Goal: Transaction & Acquisition: Purchase product/service

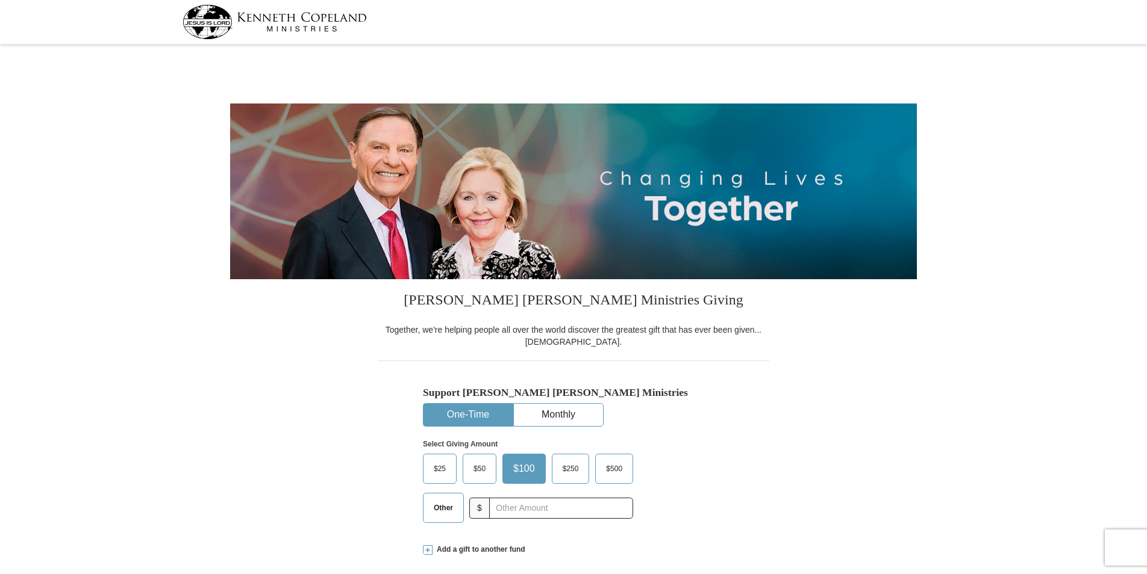
select select "[GEOGRAPHIC_DATA]"
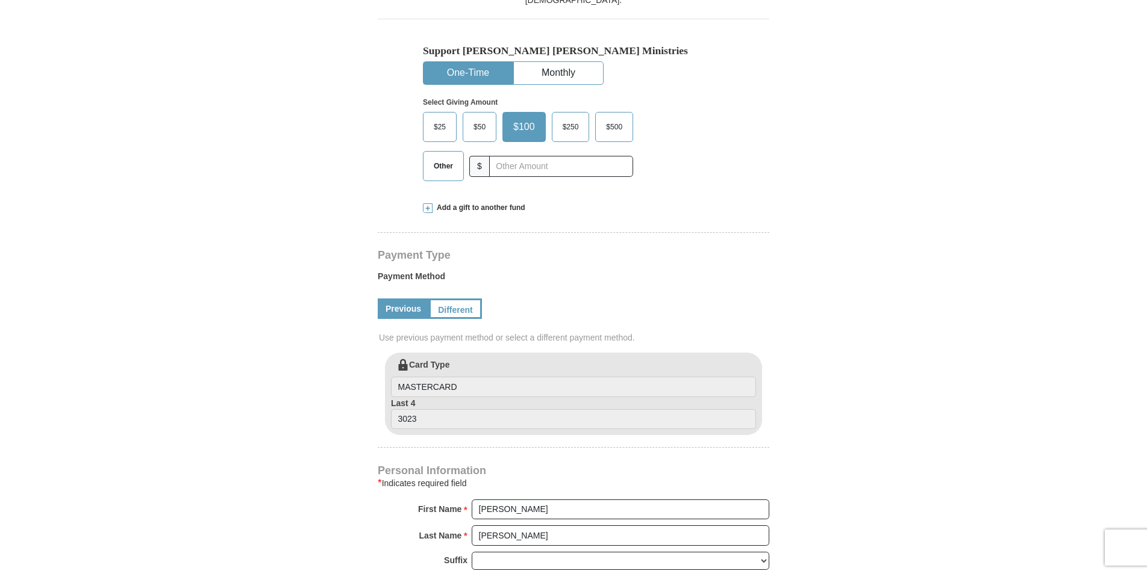
scroll to position [361, 0]
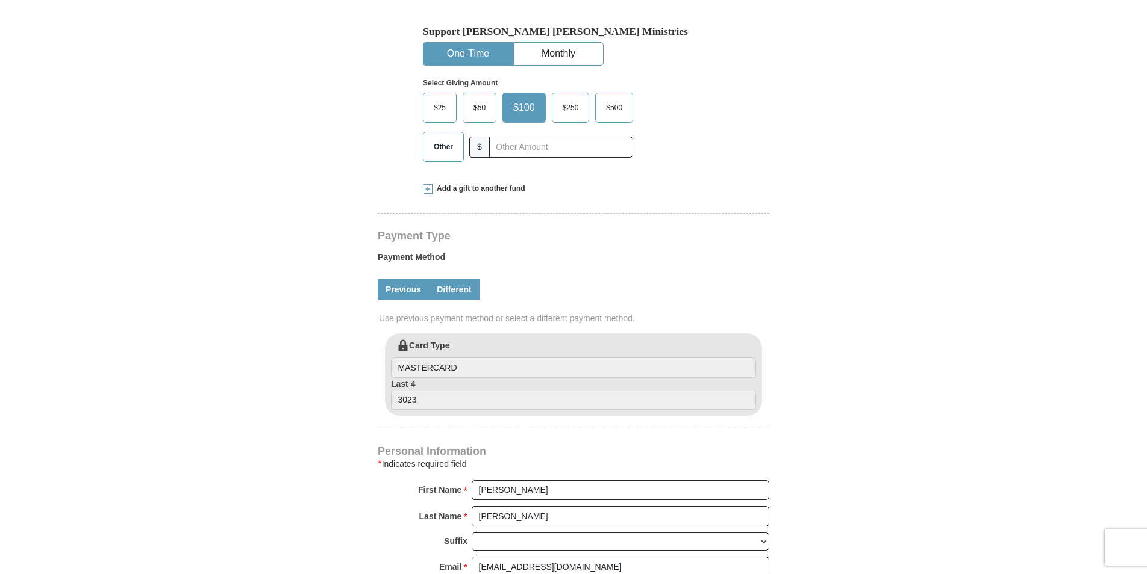
click at [450, 291] on link "Different" at bounding box center [454, 289] width 51 height 20
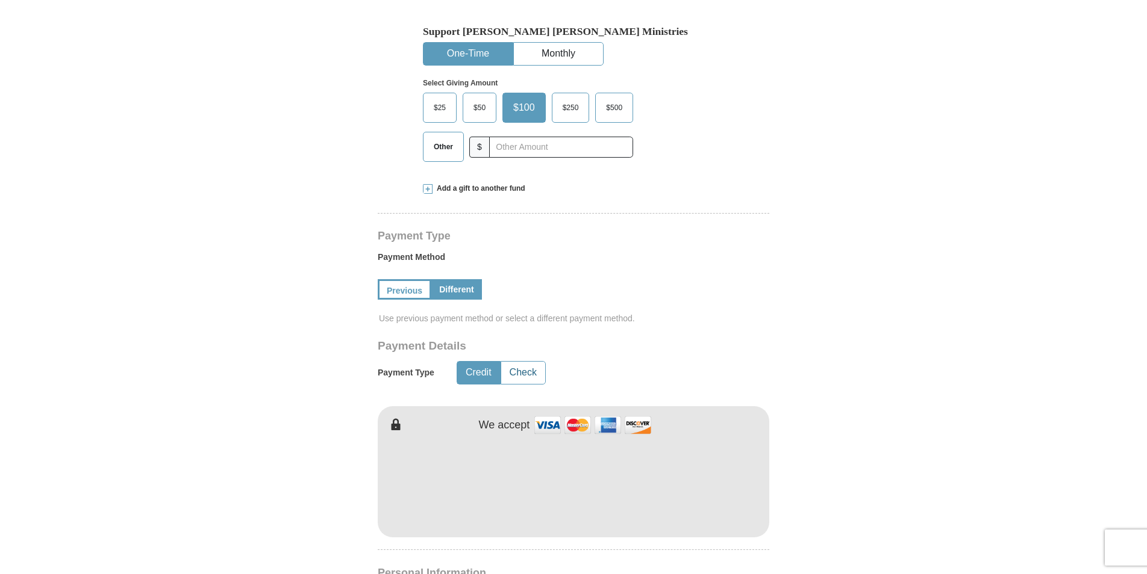
click at [514, 376] on button "Check" at bounding box center [523, 373] width 44 height 22
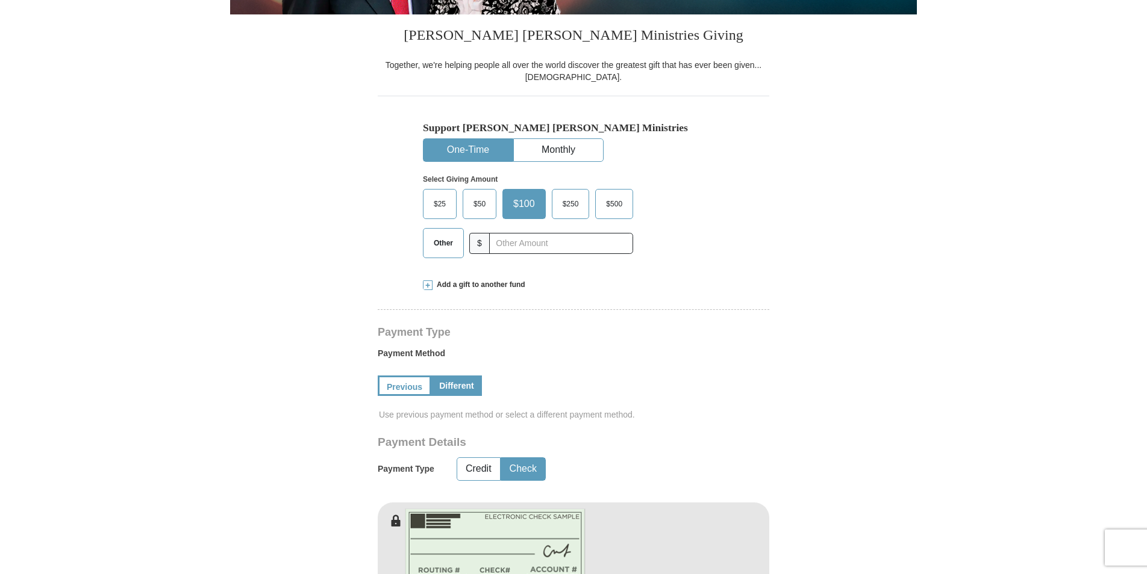
scroll to position [241, 0]
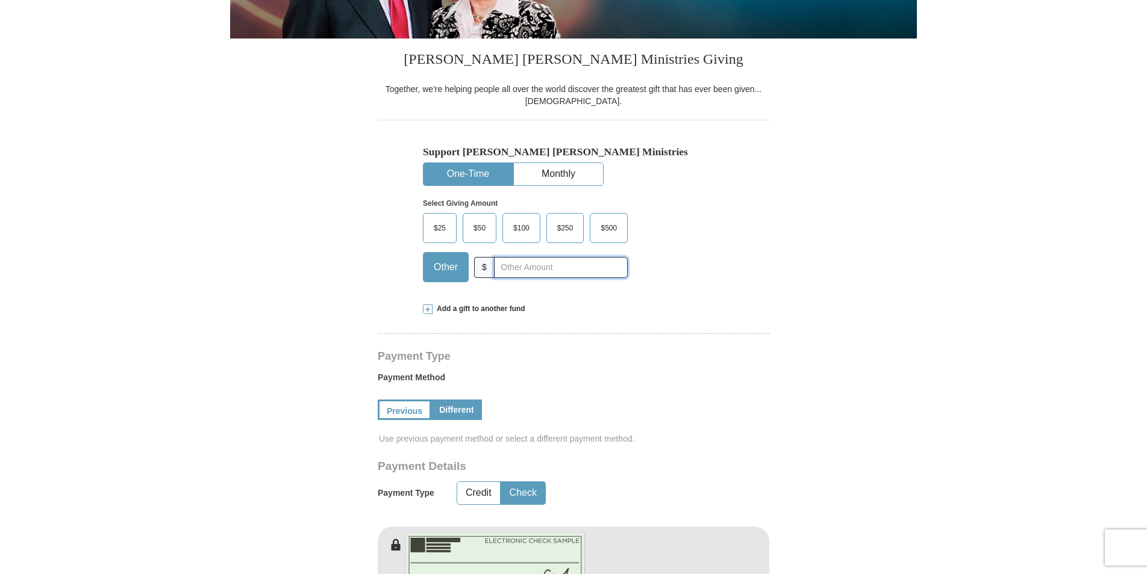
click at [522, 269] on input "text" at bounding box center [561, 267] width 134 height 21
type input "1000"
click at [699, 367] on div "Payment Method Previous Different Use previous payment method or select a diffe…" at bounding box center [573, 410] width 391 height 89
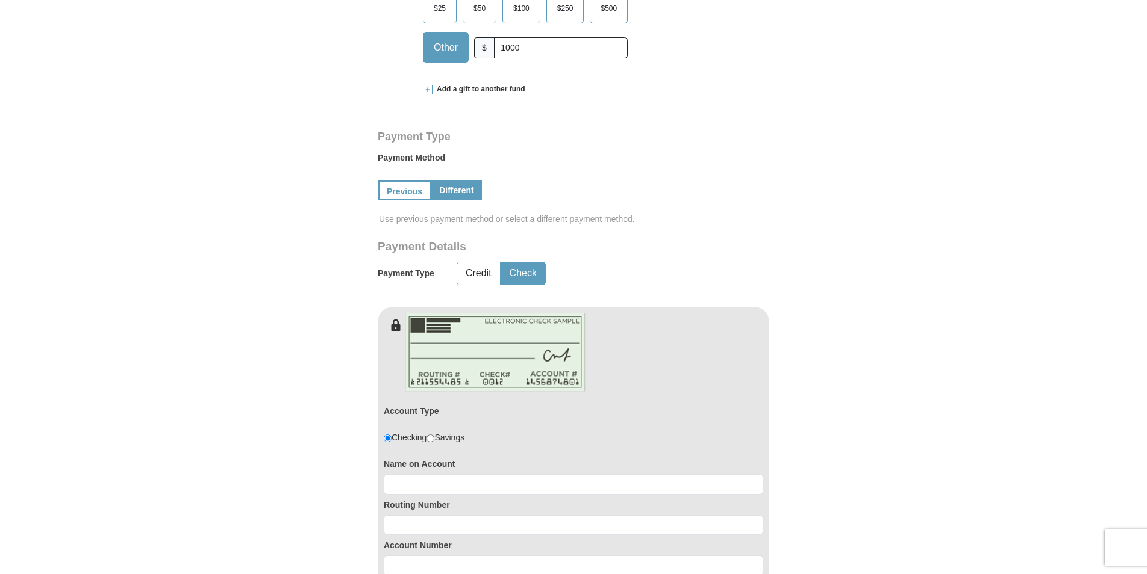
scroll to position [482, 0]
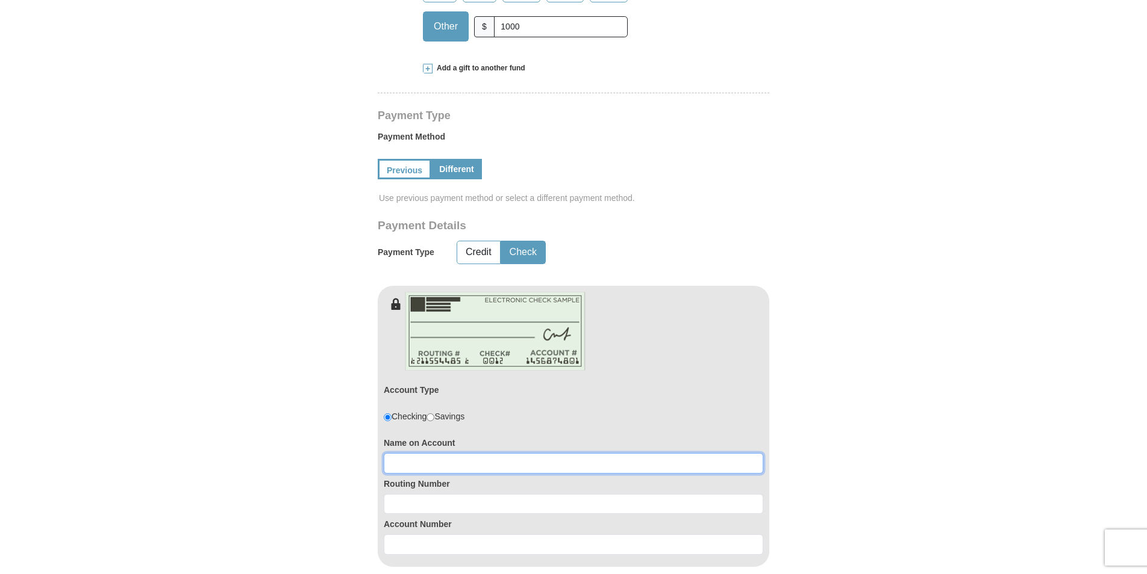
click at [484, 467] on input at bounding box center [573, 463] width 379 height 20
click at [409, 464] on input at bounding box center [573, 463] width 379 height 20
type input "R [PERSON_NAME] & [PERSON_NAME]"
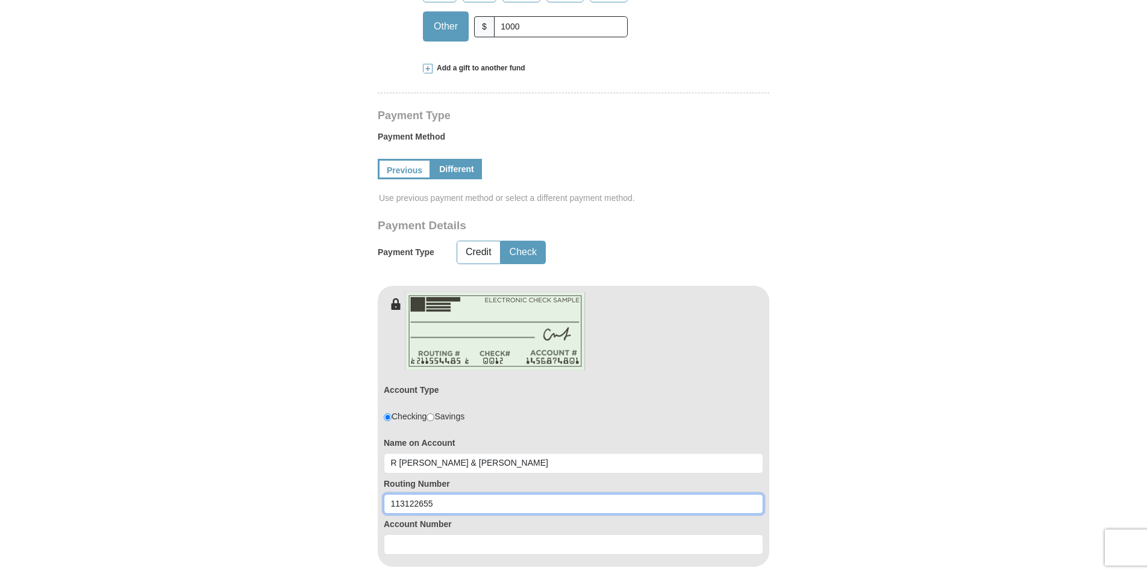
type input "113122655"
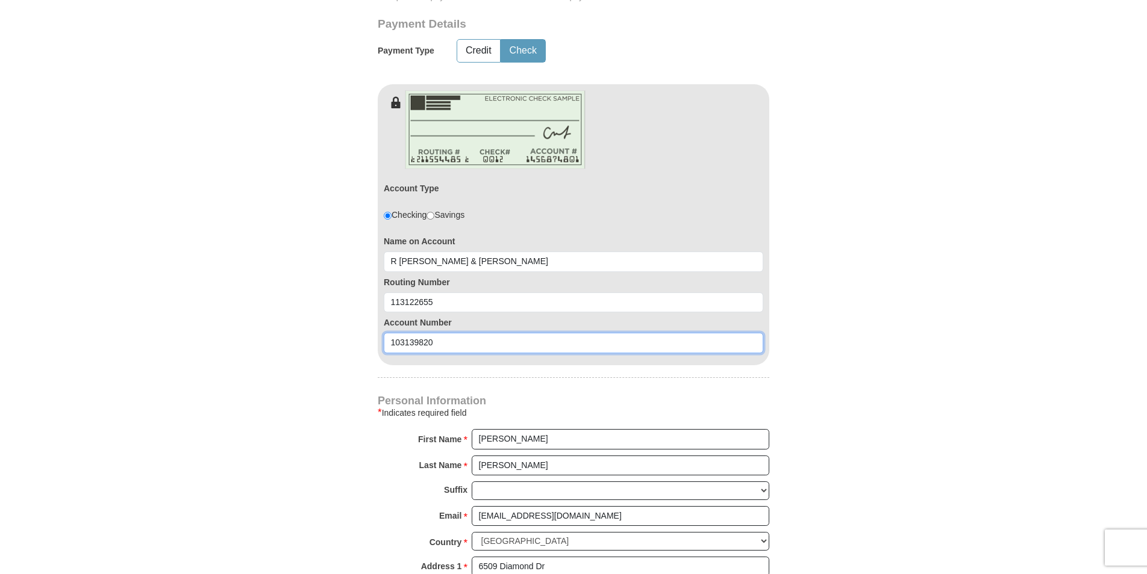
scroll to position [1186, 0]
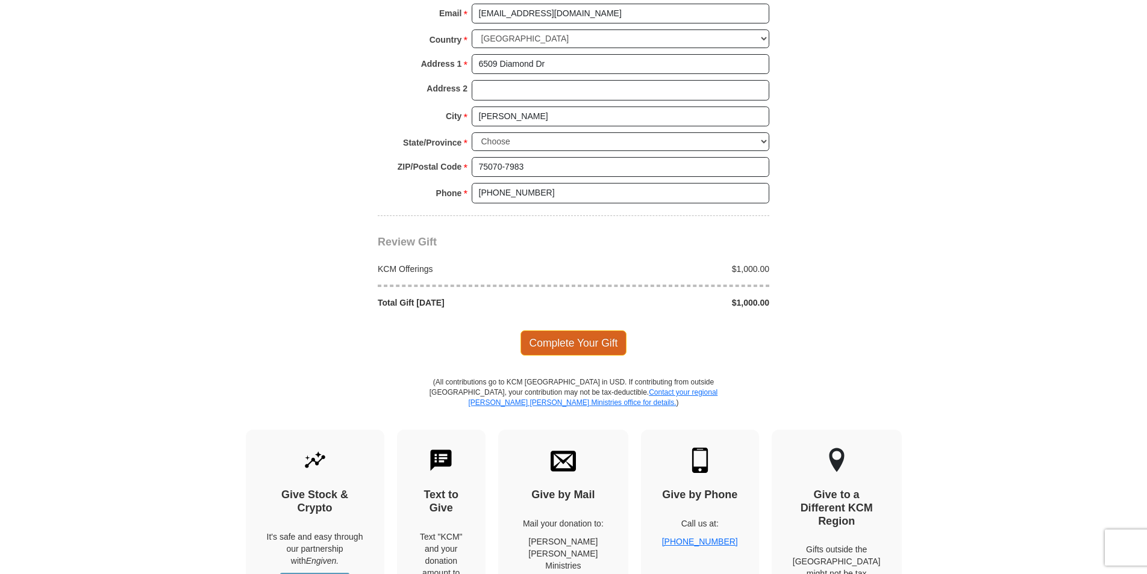
type input "103139820"
click at [580, 344] on span "Complete Your Gift" at bounding box center [573, 343] width 107 height 25
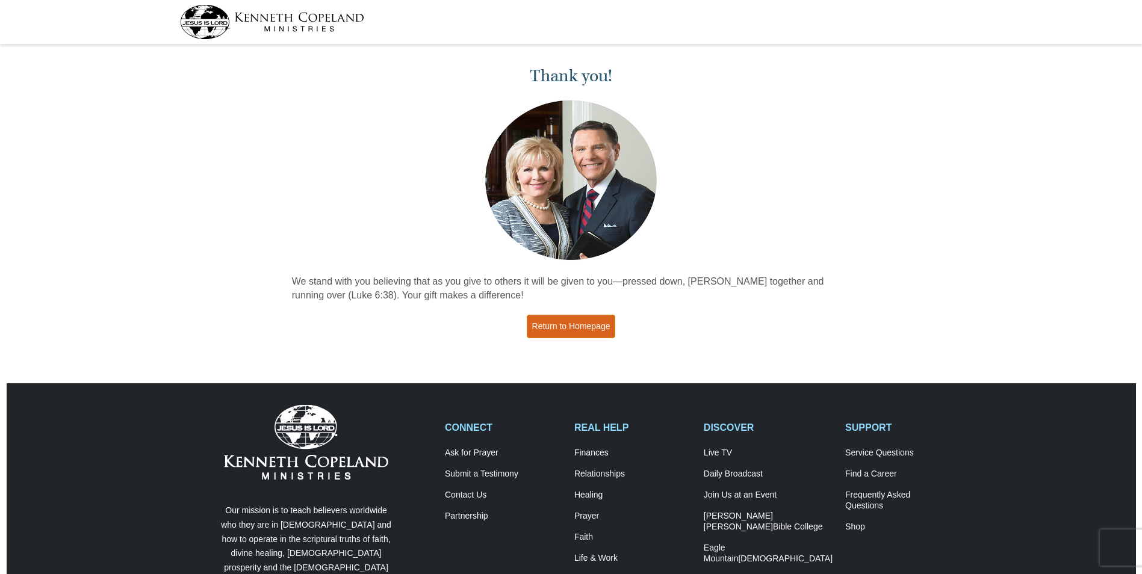
click at [580, 325] on link "Return to Homepage" at bounding box center [571, 326] width 89 height 23
